Goal: Task Accomplishment & Management: Complete application form

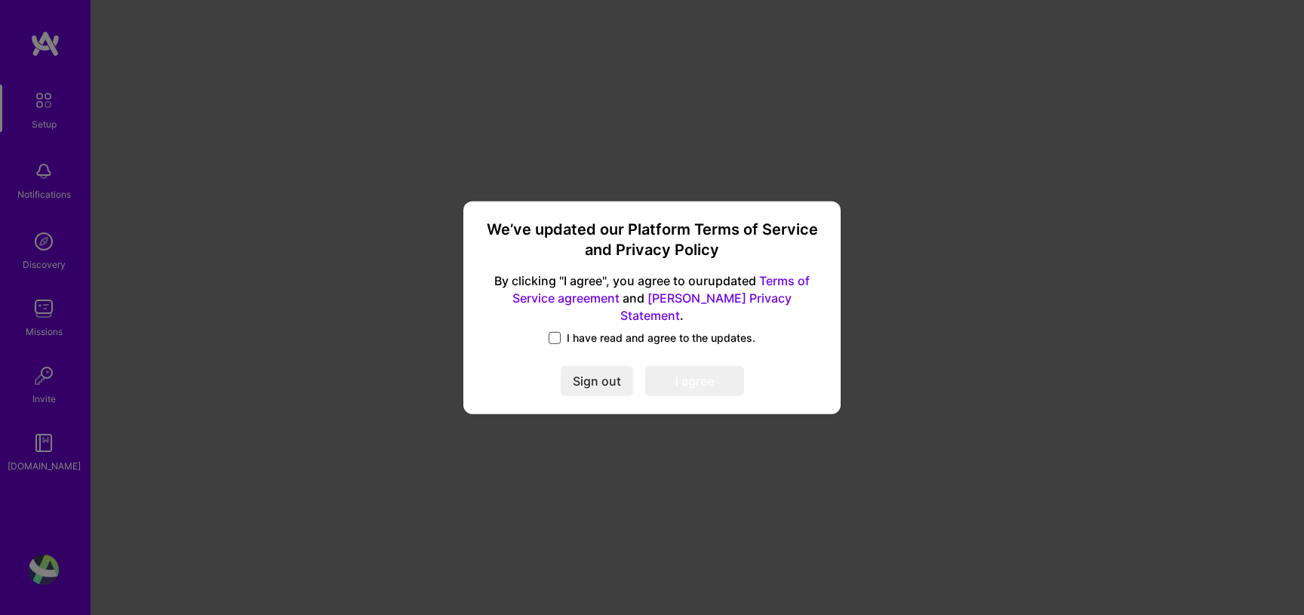
click at [554, 332] on span at bounding box center [555, 338] width 12 height 12
click at [0, 0] on input "I have read and agree to the updates." at bounding box center [0, 0] width 0 height 0
click at [693, 372] on button "I agree" at bounding box center [694, 381] width 99 height 30
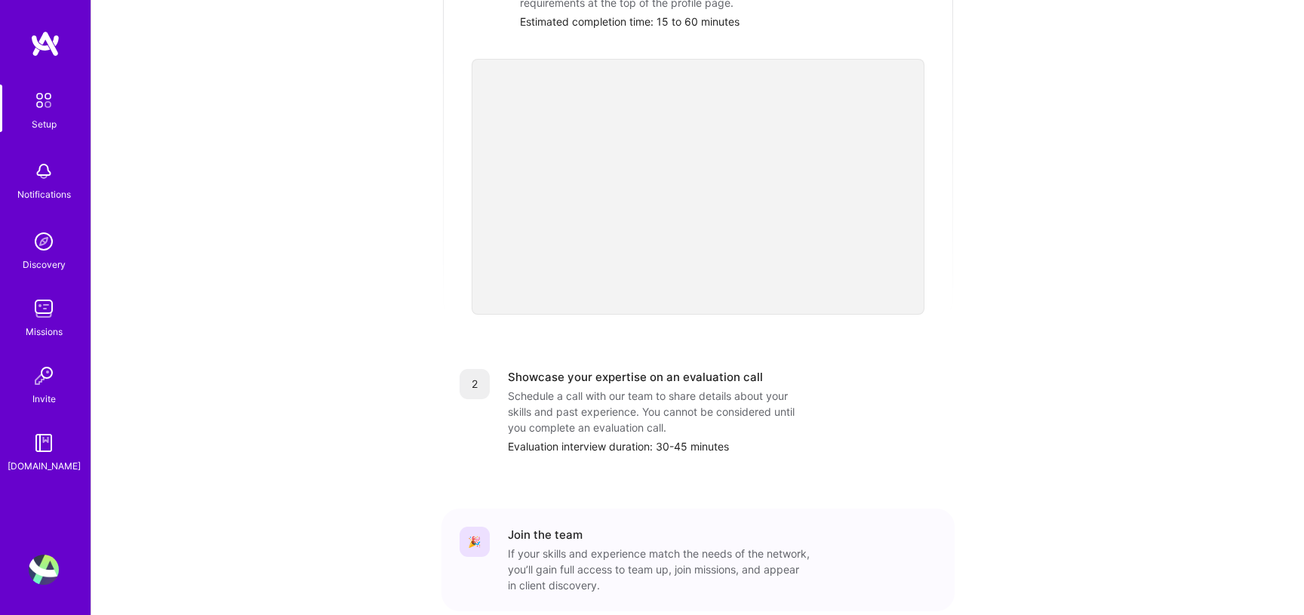
scroll to position [472, 0]
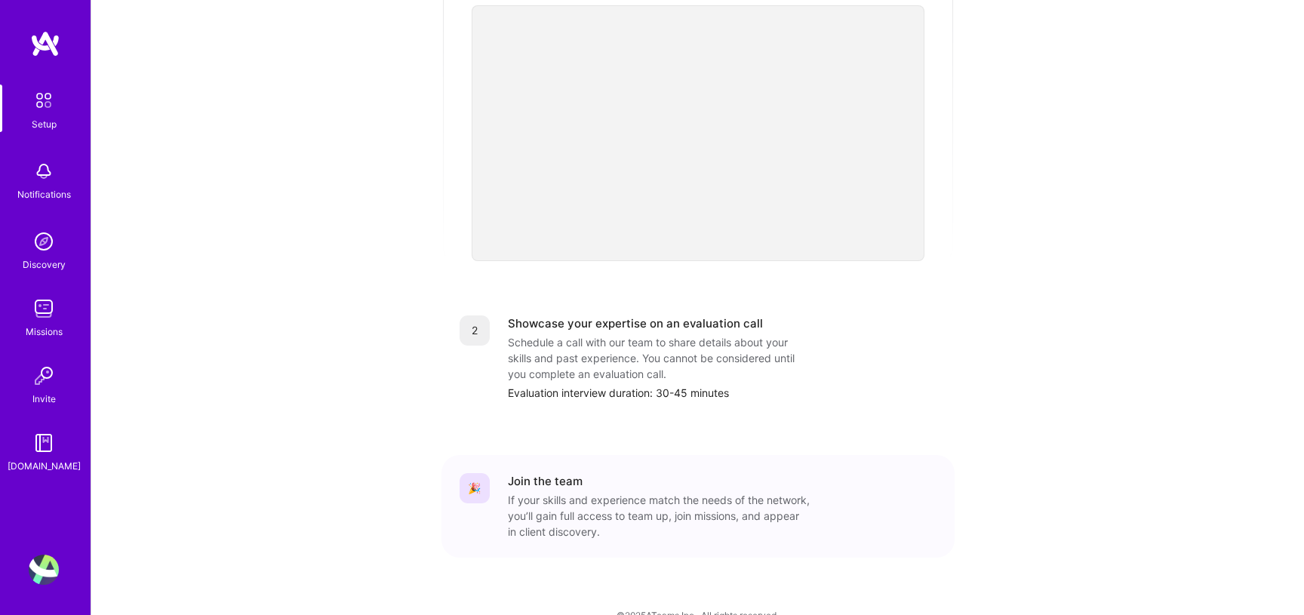
click at [38, 259] on div "Discovery" at bounding box center [44, 265] width 43 height 16
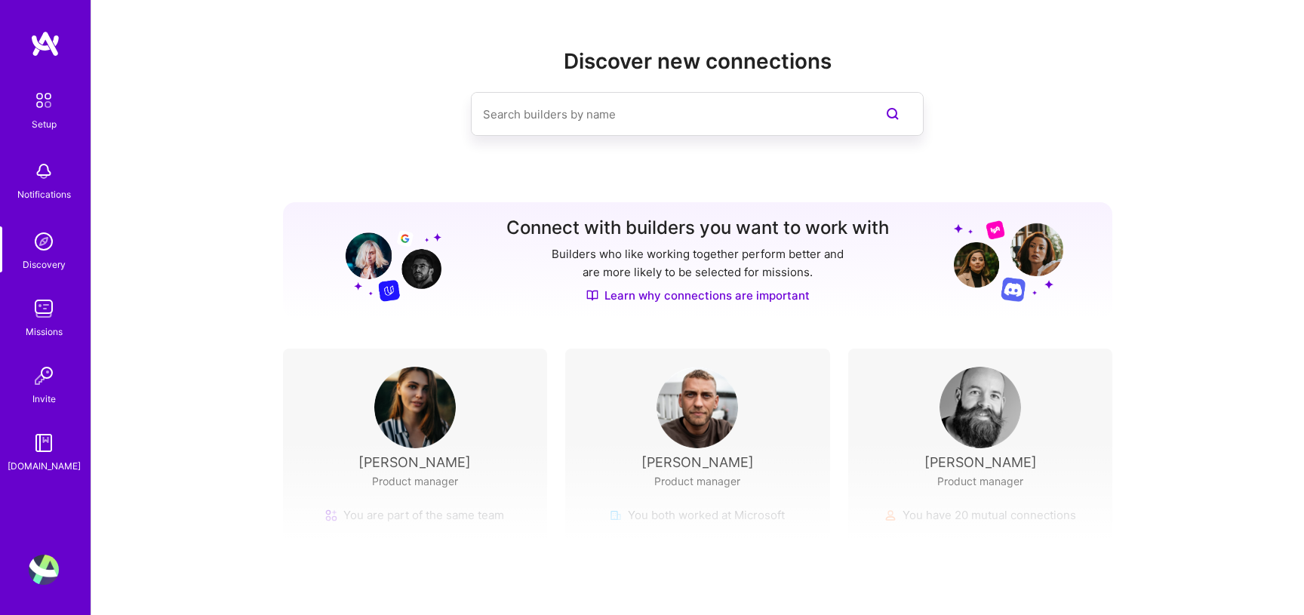
click at [40, 184] on img at bounding box center [44, 171] width 30 height 30
click at [45, 277] on div "Setup Notifications Discovery Missions Invite [DOMAIN_NAME]" at bounding box center [45, 279] width 91 height 389
click at [40, 316] on img at bounding box center [44, 309] width 30 height 30
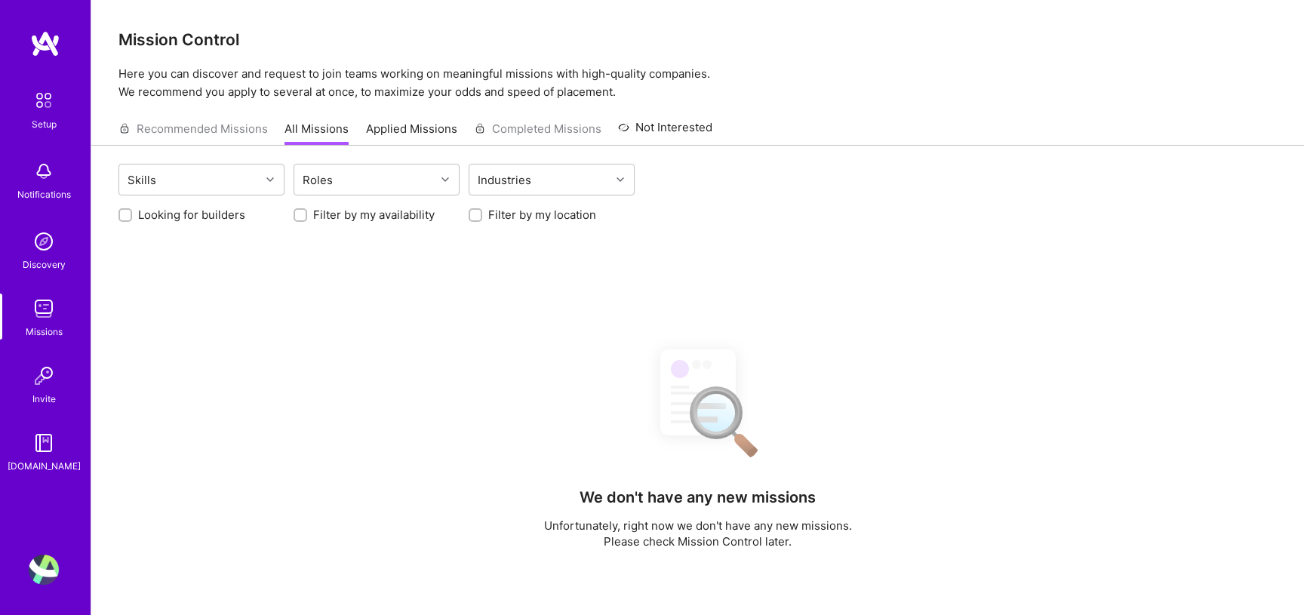
click at [40, 100] on img at bounding box center [44, 101] width 32 height 32
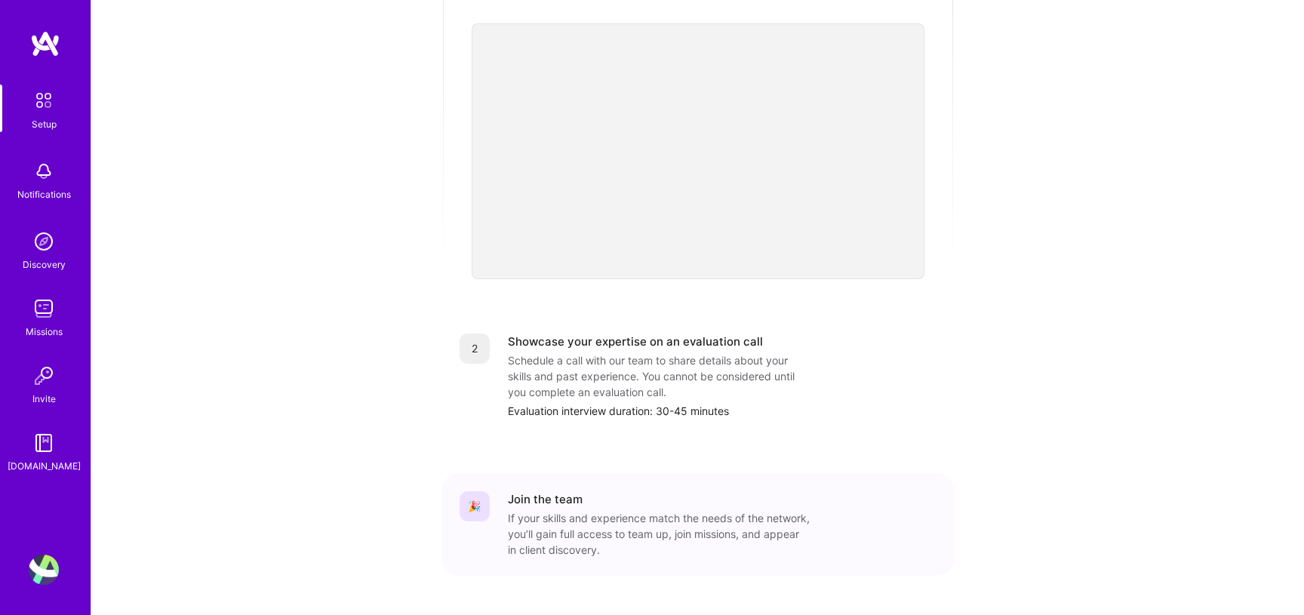
scroll to position [480, 0]
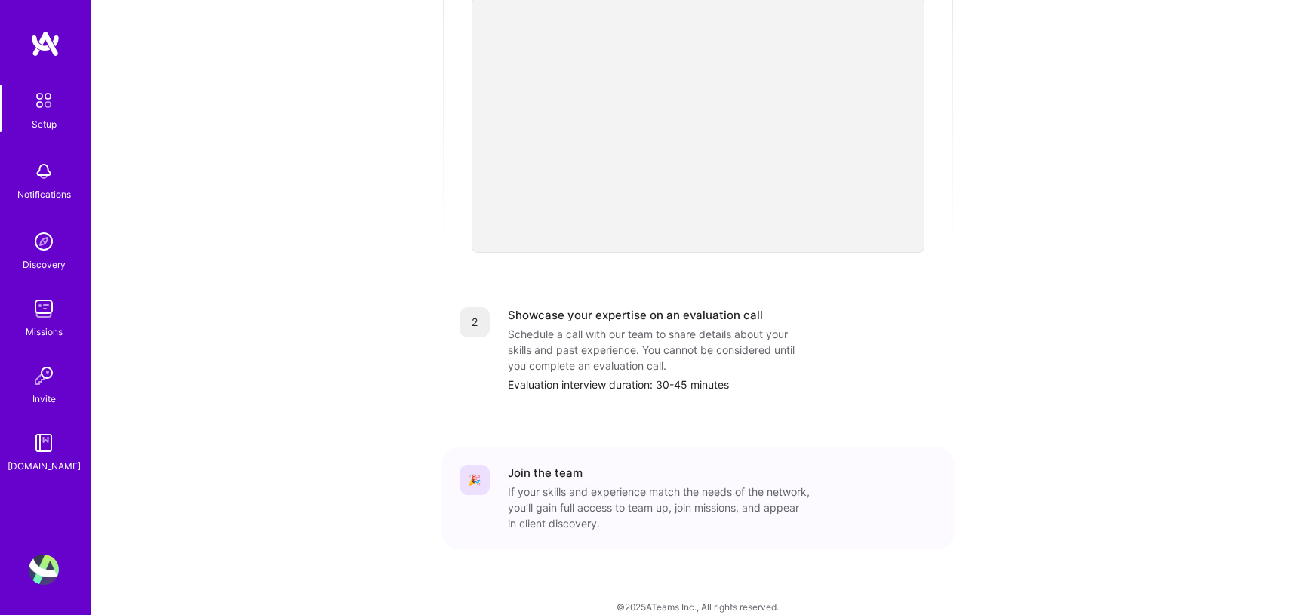
click at [45, 451] on img at bounding box center [44, 443] width 30 height 30
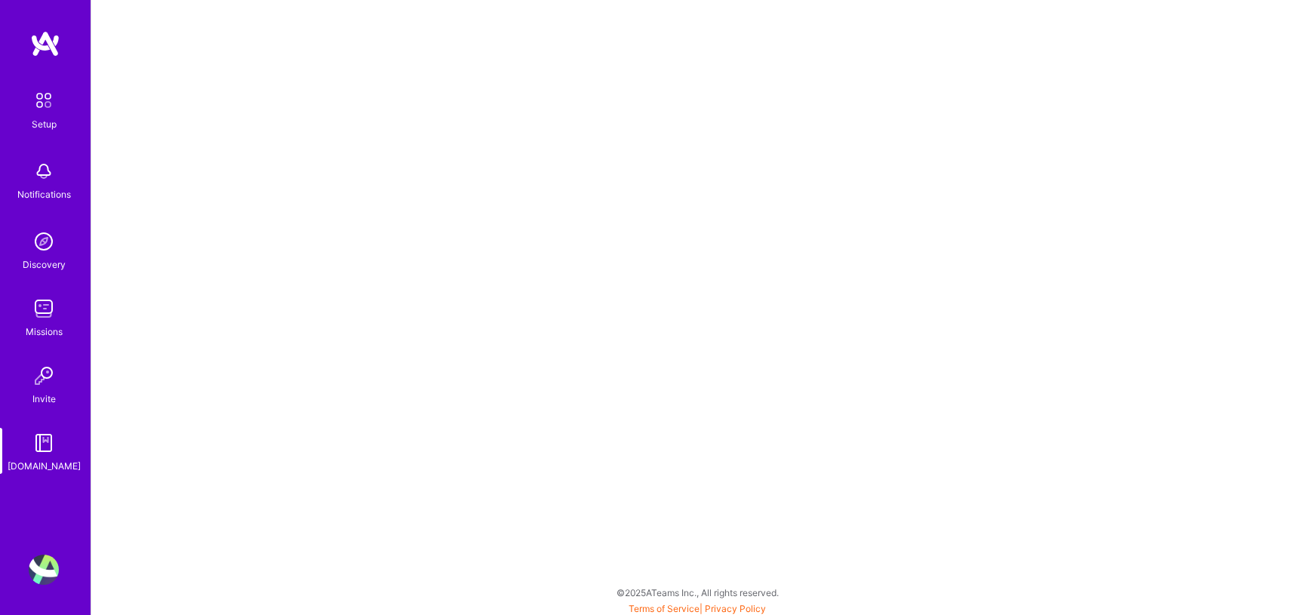
click at [32, 334] on div "Missions" at bounding box center [44, 332] width 37 height 16
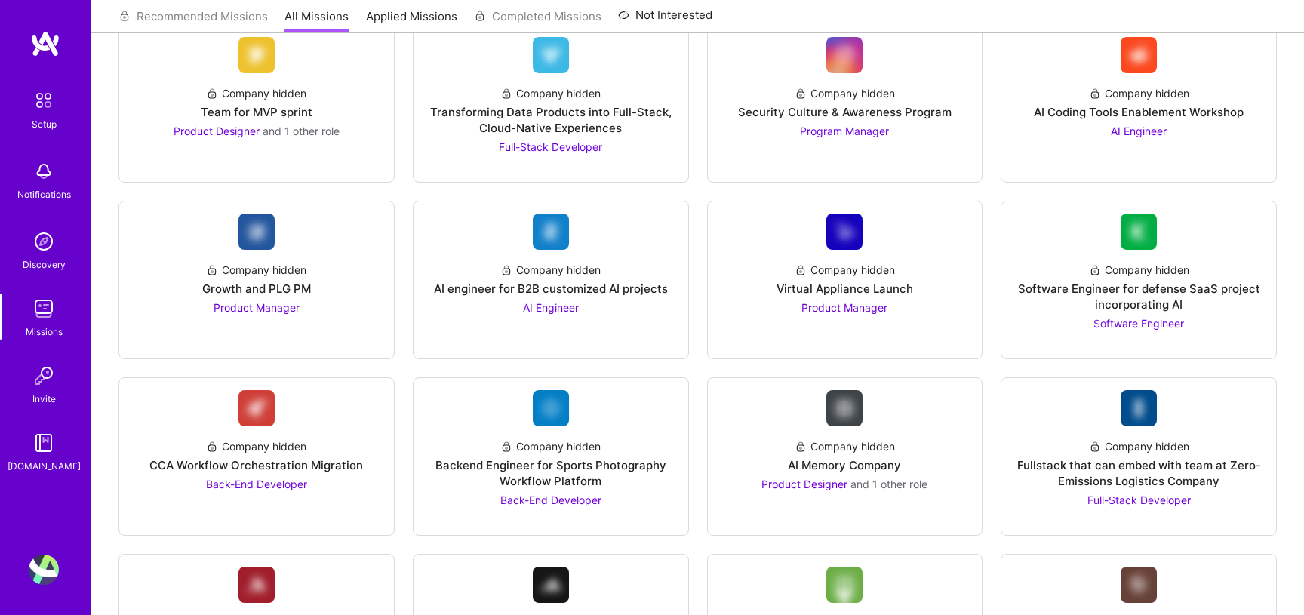
scroll to position [1242, 0]
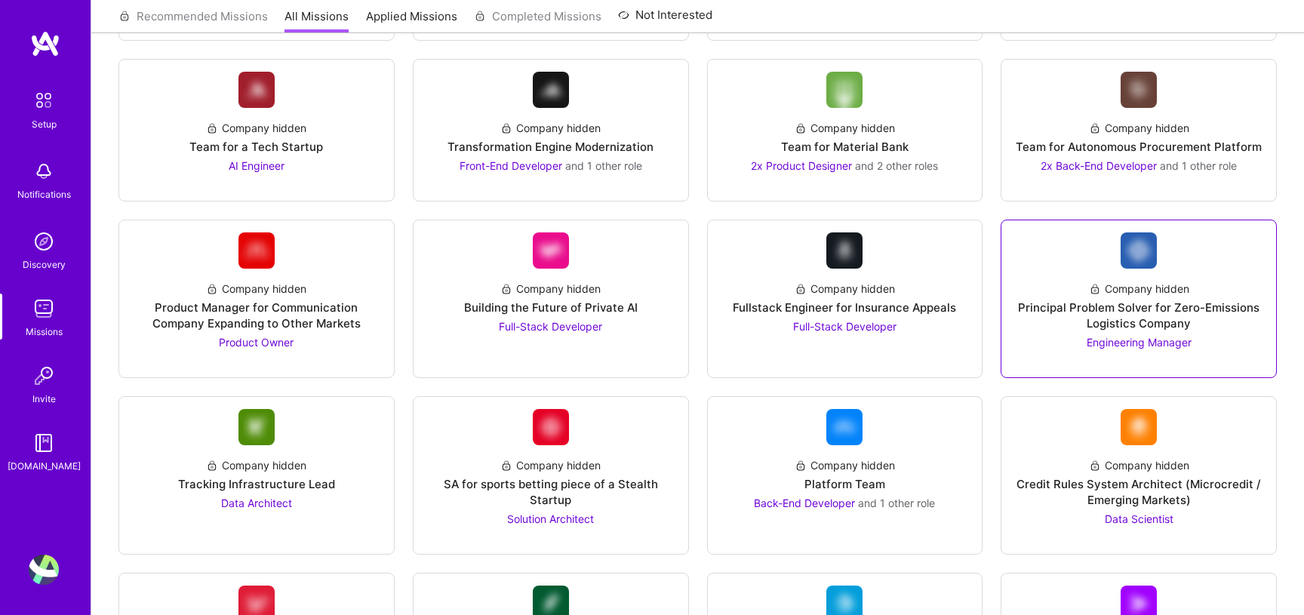
click at [1141, 254] on img at bounding box center [1139, 250] width 36 height 36
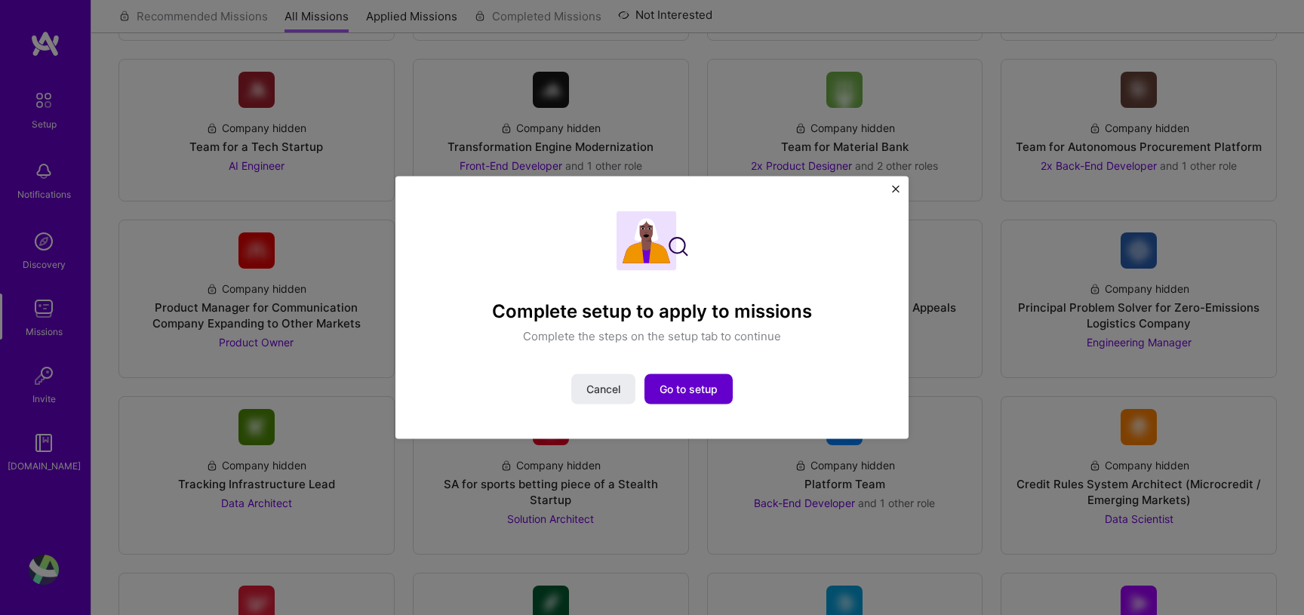
click at [687, 389] on span "Go to setup" at bounding box center [689, 389] width 58 height 15
